Goal: Answer question/provide support: Share knowledge or assist other users

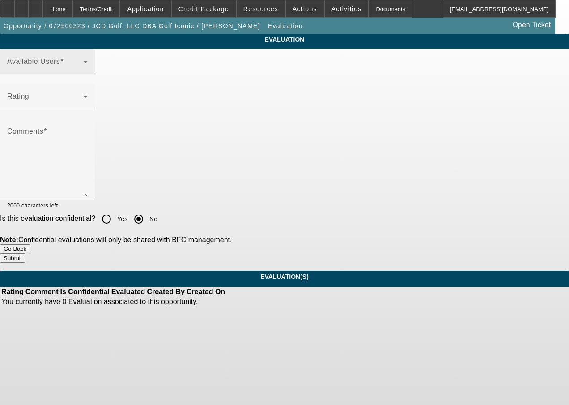
click at [88, 74] on div "Available Users" at bounding box center [47, 61] width 80 height 25
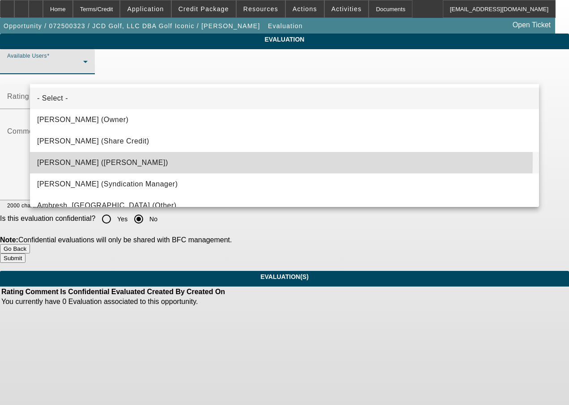
drag, startPoint x: 74, startPoint y: 157, endPoint x: 74, endPoint y: 143, distance: 14.3
click at [73, 157] on span "Solis, Monica (Lease Admin)" at bounding box center [102, 162] width 131 height 11
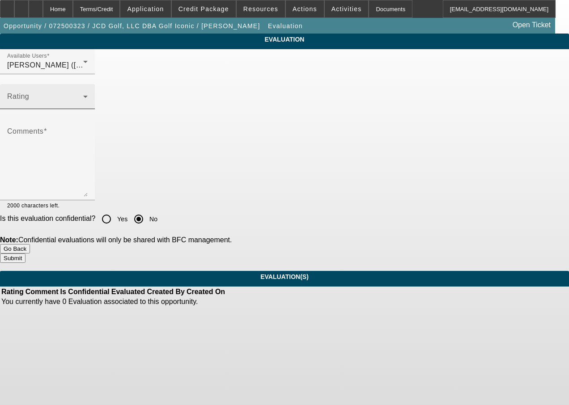
click at [84, 109] on div "Rating" at bounding box center [47, 96] width 80 height 25
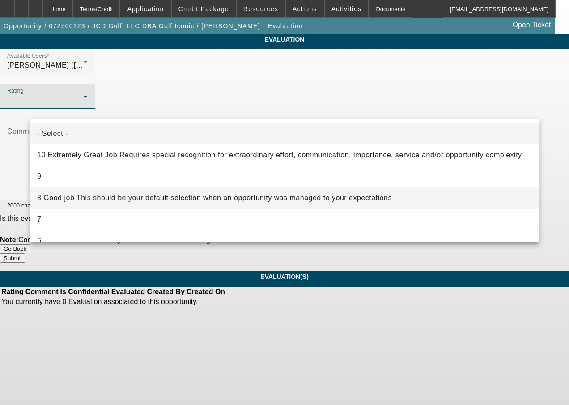
click at [66, 195] on span "8 Good job This should be your default selection when an opportunity was manage…" at bounding box center [214, 198] width 355 height 11
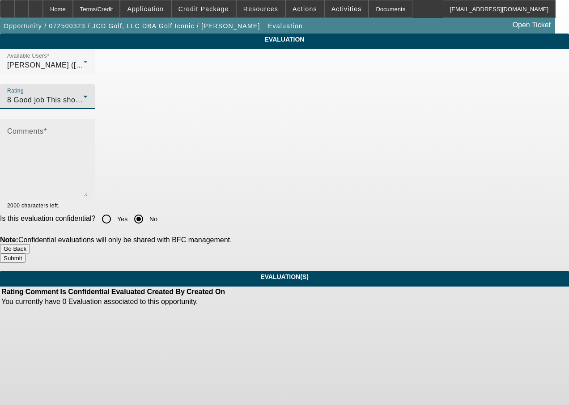
click at [78, 174] on textarea "Comments" at bounding box center [47, 163] width 80 height 67
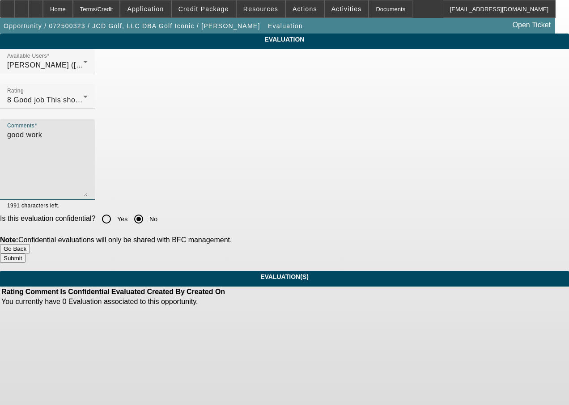
type textarea "good work"
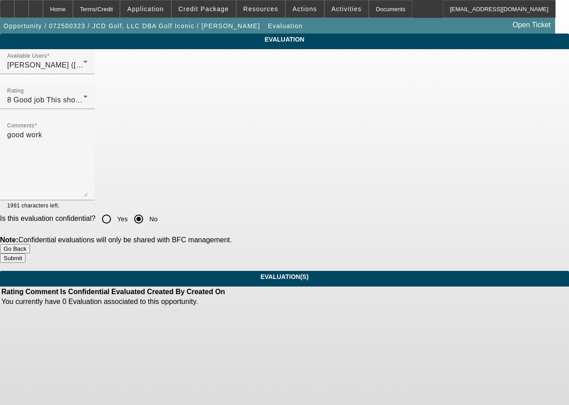
click at [25, 259] on button "Submit" at bounding box center [12, 258] width 25 height 9
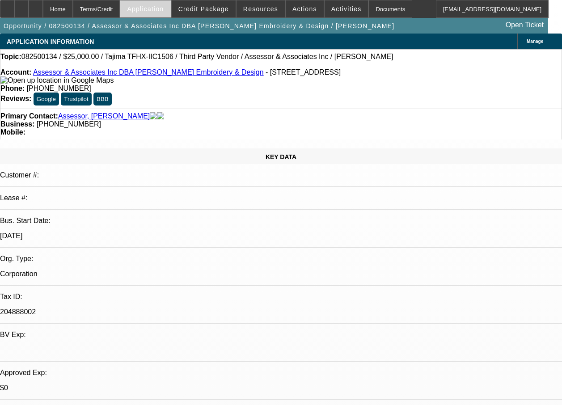
select select "0"
select select "2"
select select "0.1"
select select "0"
select select "2"
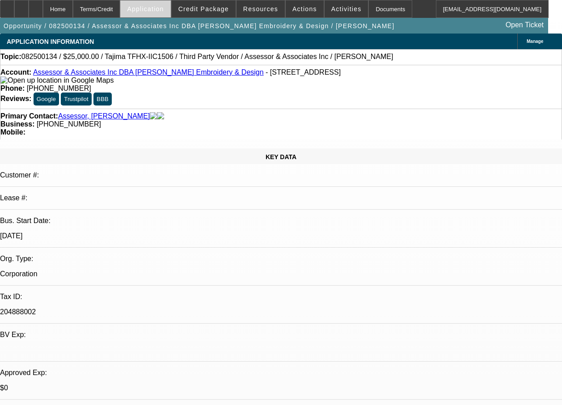
select select "0.1"
select select "0"
select select "0.1"
select select "0"
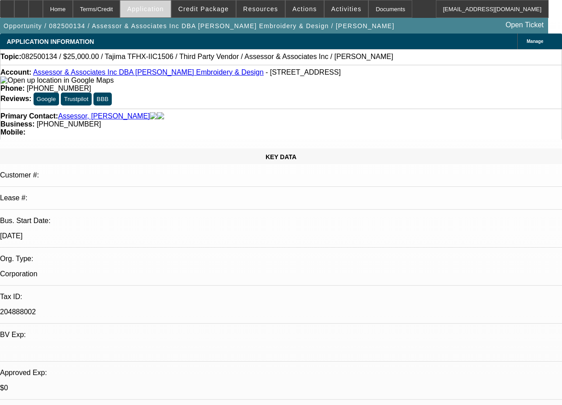
select select "0.1"
select select "1"
select select "2"
select select "4"
select select "1"
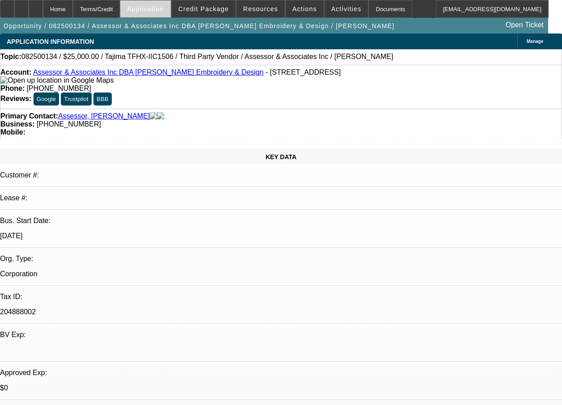
select select "2"
select select "4"
select select "1"
select select "2"
select select "4"
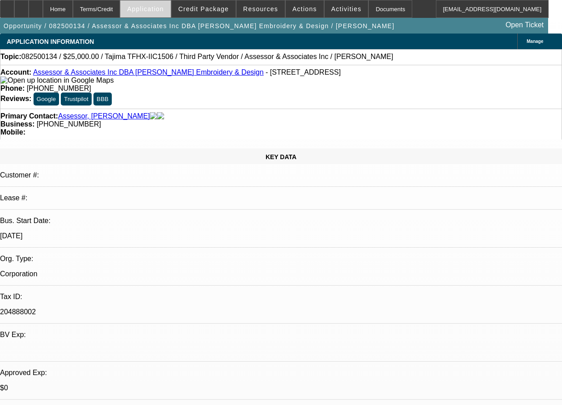
select select "1"
select select "2"
select select "4"
click at [207, 8] on span "Credit Package" at bounding box center [203, 8] width 51 height 7
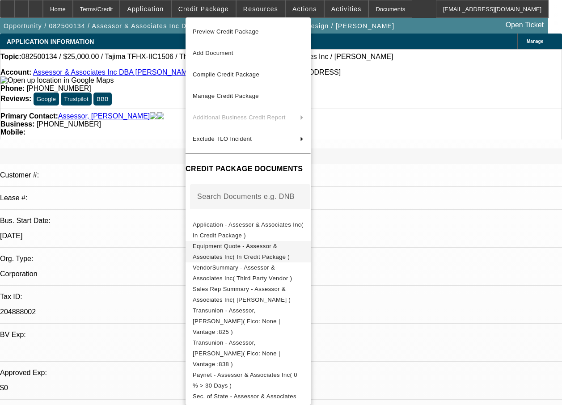
click at [290, 251] on span "Equipment Quote - Assessor & Associates Inc( In Credit Package )" at bounding box center [241, 251] width 97 height 17
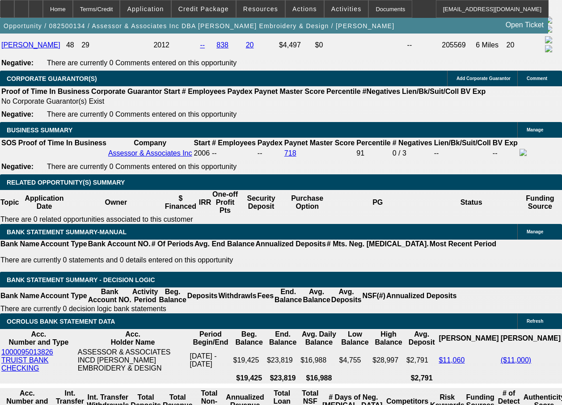
scroll to position [315, 0]
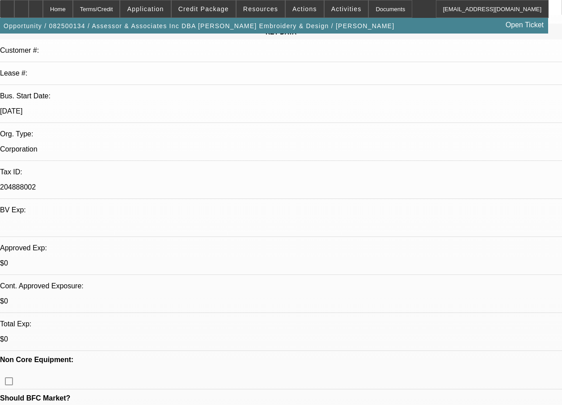
scroll to position [7, 0]
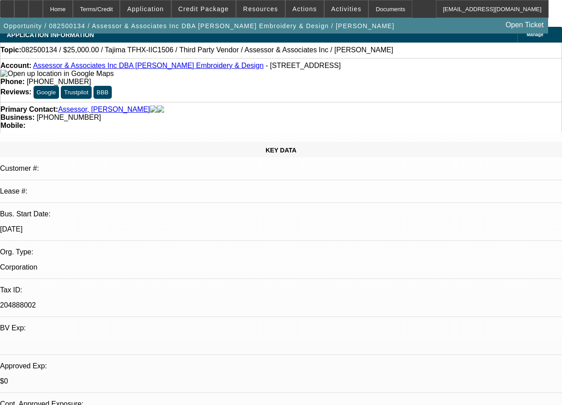
click at [106, 68] on link "Assessor & Associates Inc DBA [PERSON_NAME] Embroidery & Design" at bounding box center [148, 66] width 231 height 8
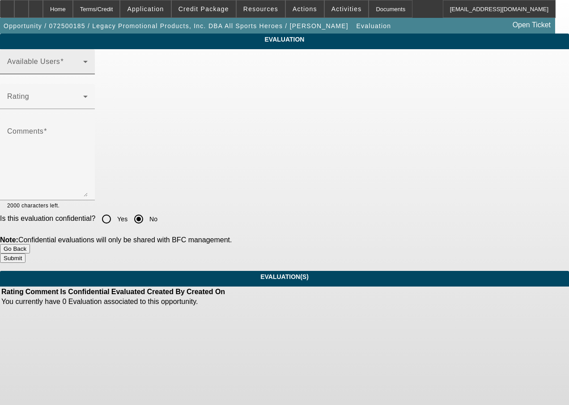
click at [88, 68] on div "Available Users" at bounding box center [47, 61] width 80 height 25
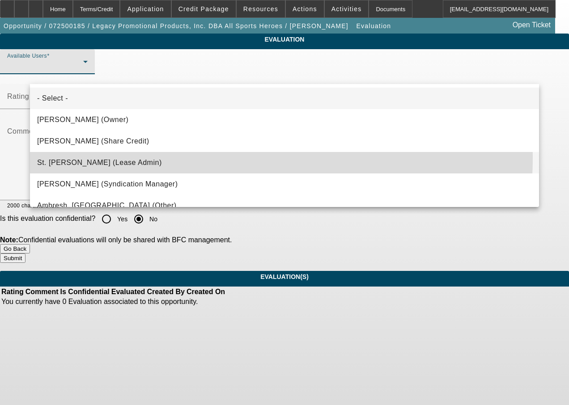
click at [89, 157] on mat-option "St. Laurent, Kim (Lease Admin)" at bounding box center [284, 162] width 509 height 21
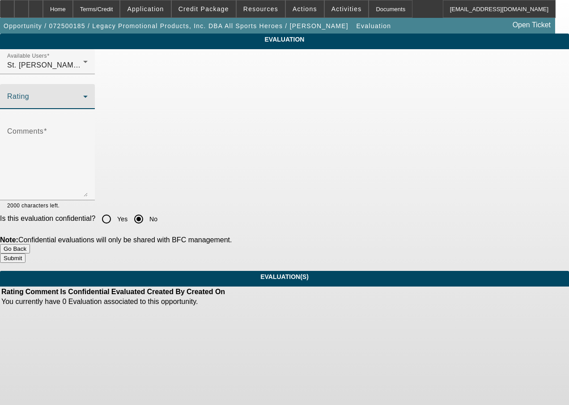
click at [83, 106] on span at bounding box center [45, 100] width 76 height 11
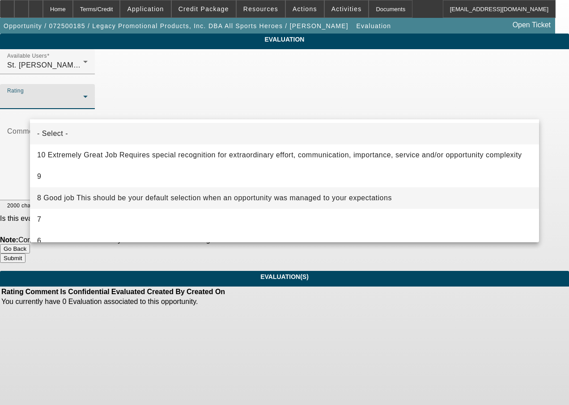
click at [72, 199] on span "8 Good job This should be your default selection when an opportunity was manage…" at bounding box center [214, 198] width 355 height 11
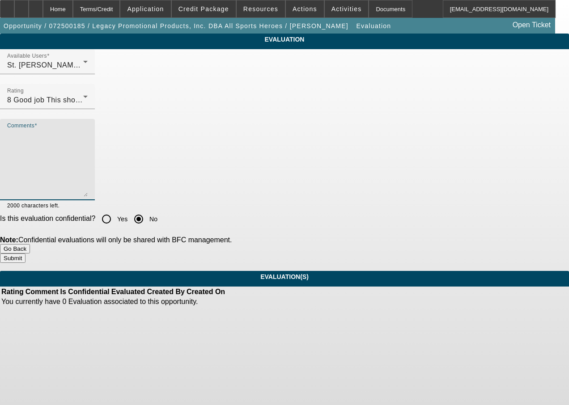
click at [81, 171] on textarea "Comments" at bounding box center [47, 163] width 80 height 67
type textarea "good work"
click at [25, 255] on button "Submit" at bounding box center [12, 258] width 25 height 9
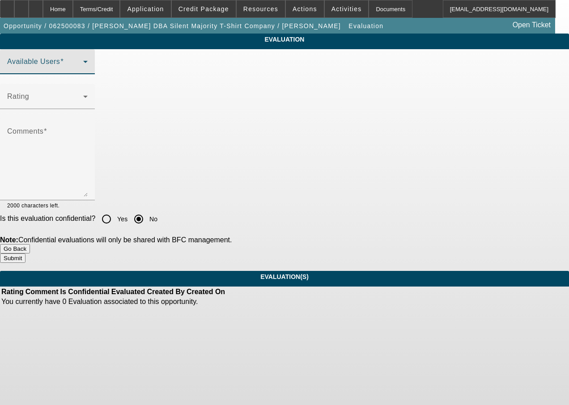
click at [83, 71] on span at bounding box center [45, 65] width 76 height 11
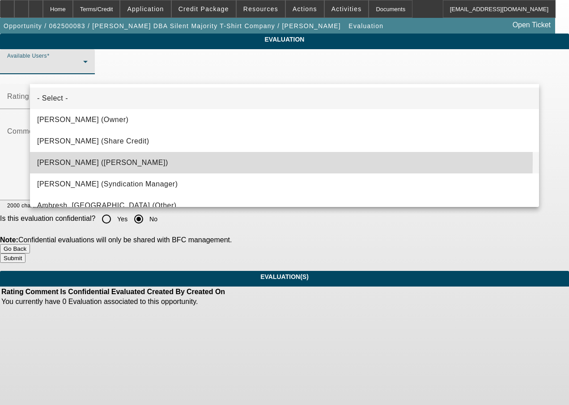
click at [103, 160] on span "Solis, Monica (Lease Admin)" at bounding box center [102, 162] width 131 height 11
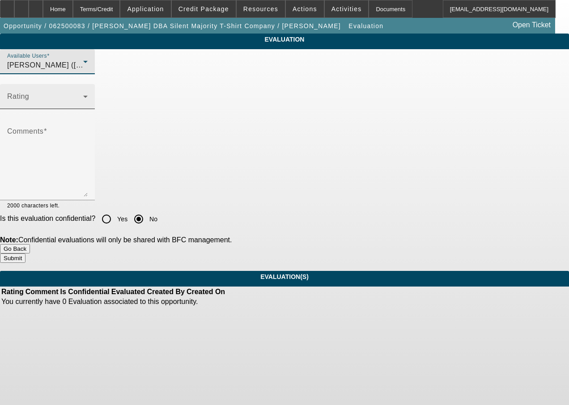
click at [83, 106] on span at bounding box center [45, 100] width 76 height 11
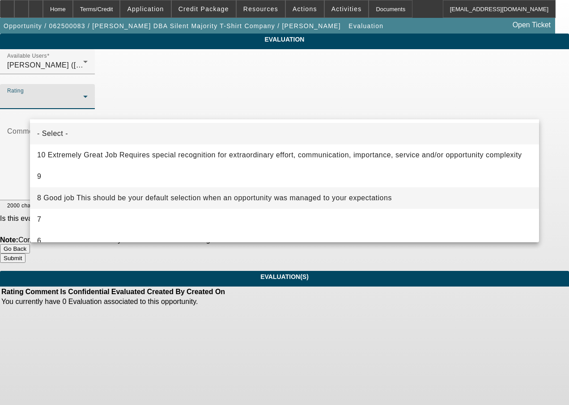
click at [96, 196] on span "8 Good job This should be your default selection when an opportunity was manage…" at bounding box center [214, 198] width 355 height 11
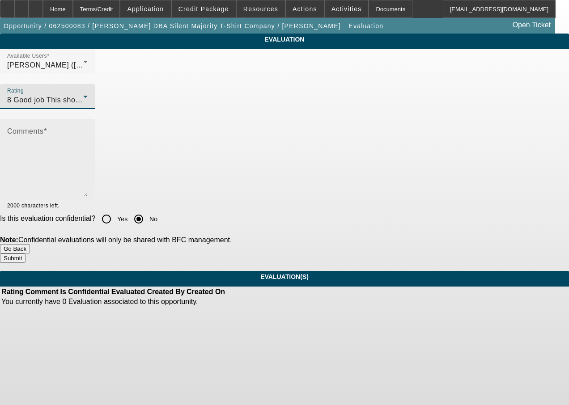
click at [88, 175] on textarea "Comments" at bounding box center [47, 163] width 80 height 67
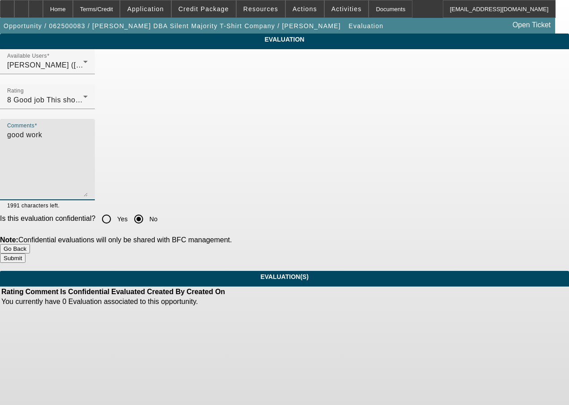
type textarea "good work"
click at [25, 255] on button "Submit" at bounding box center [12, 258] width 25 height 9
